Goal: Task Accomplishment & Management: Use online tool/utility

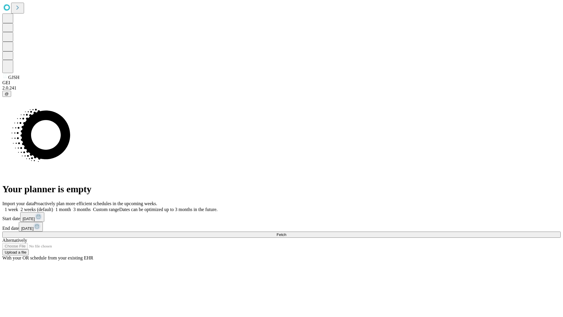
click at [286, 232] on span "Fetch" at bounding box center [282, 234] width 10 height 4
